Goal: Transaction & Acquisition: Subscribe to service/newsletter

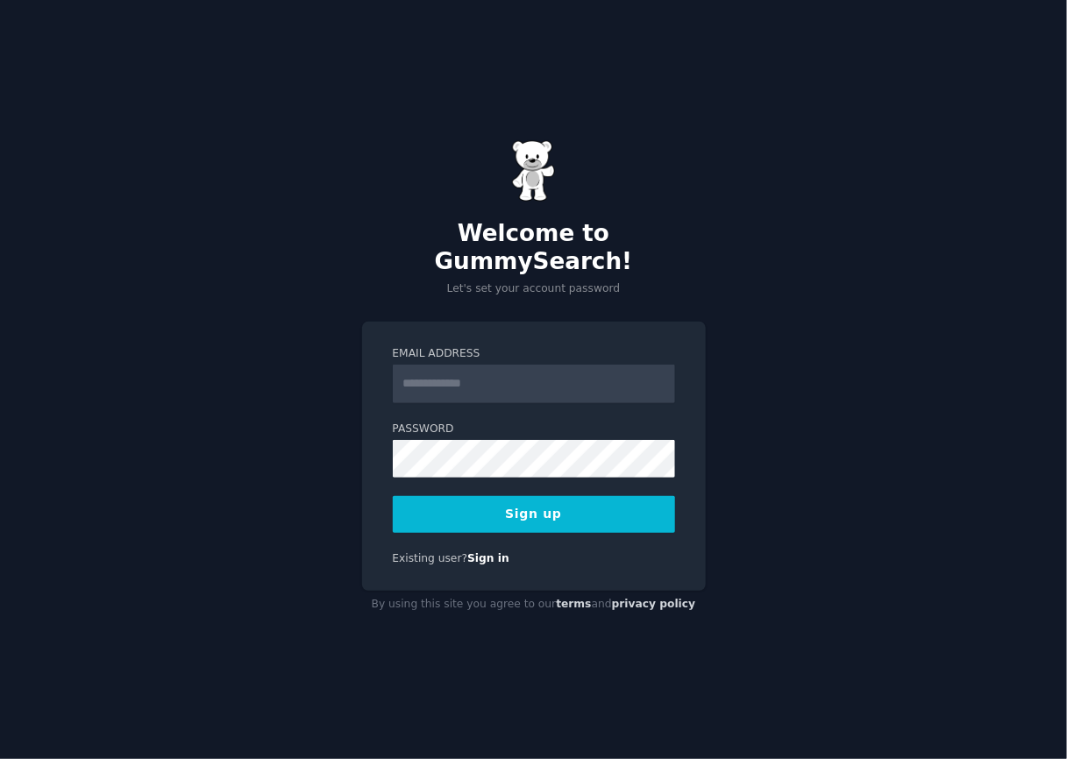
click at [489, 375] on input "Email Address" at bounding box center [534, 384] width 282 height 39
type input "**********"
click at [0, 758] on nordpass-autofill-portal at bounding box center [0, 759] width 0 height 0
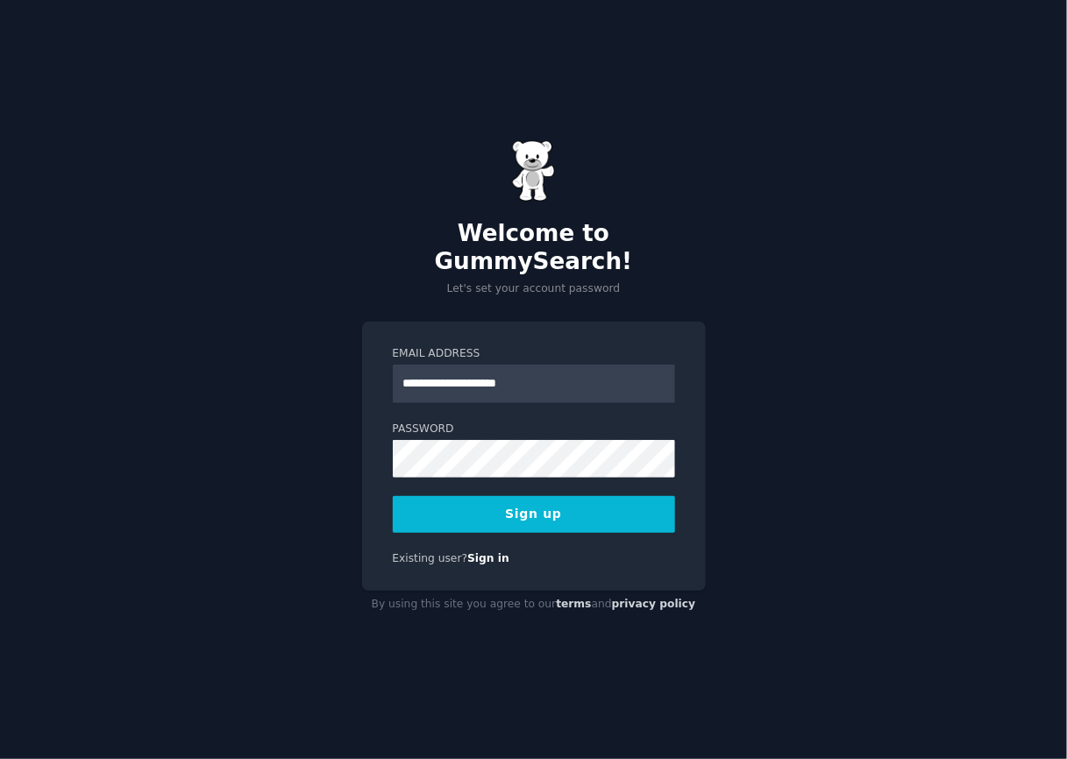
click at [0, 758] on nordpass-autofill-portal at bounding box center [0, 759] width 0 height 0
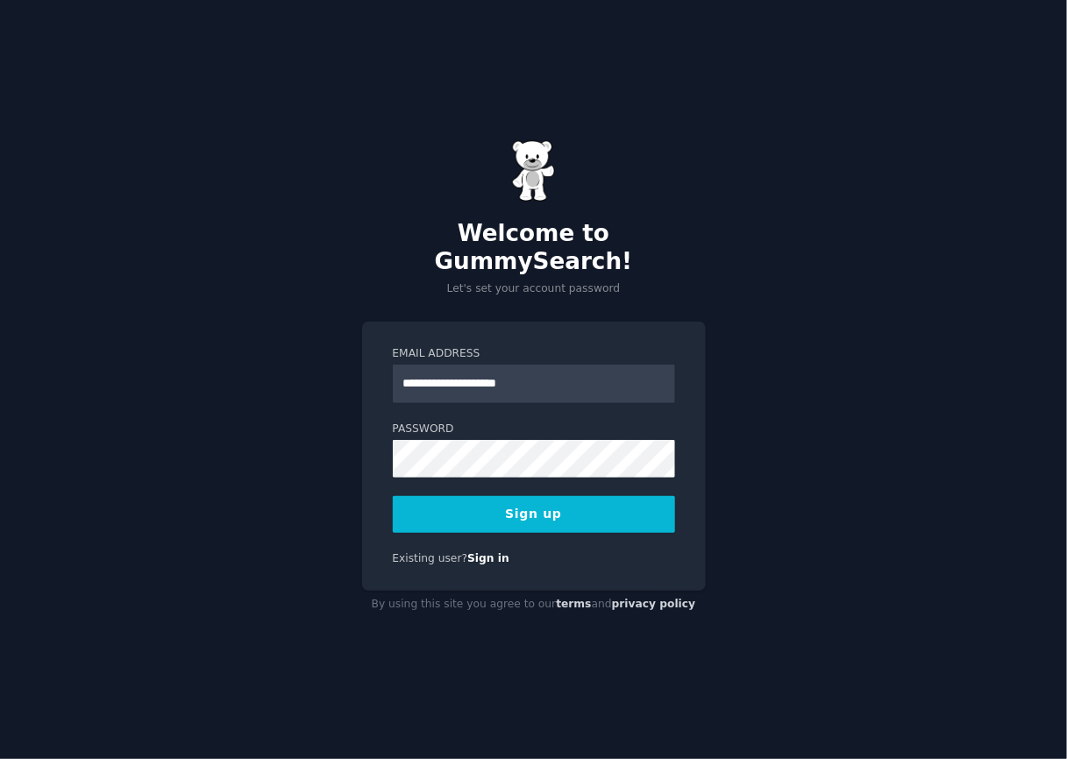
click at [0, 758] on nordpass-portal at bounding box center [0, 759] width 0 height 0
click at [570, 497] on button "Sign up" at bounding box center [534, 514] width 282 height 37
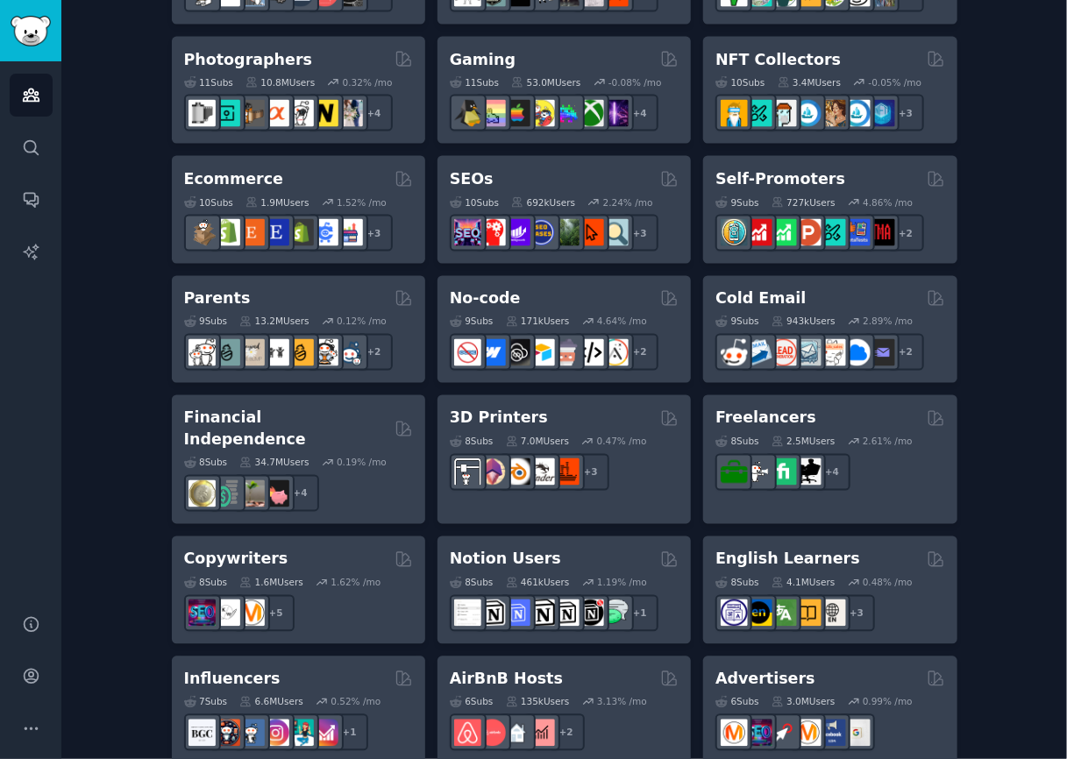
scroll to position [872, 0]
